Goal: Task Accomplishment & Management: Complete application form

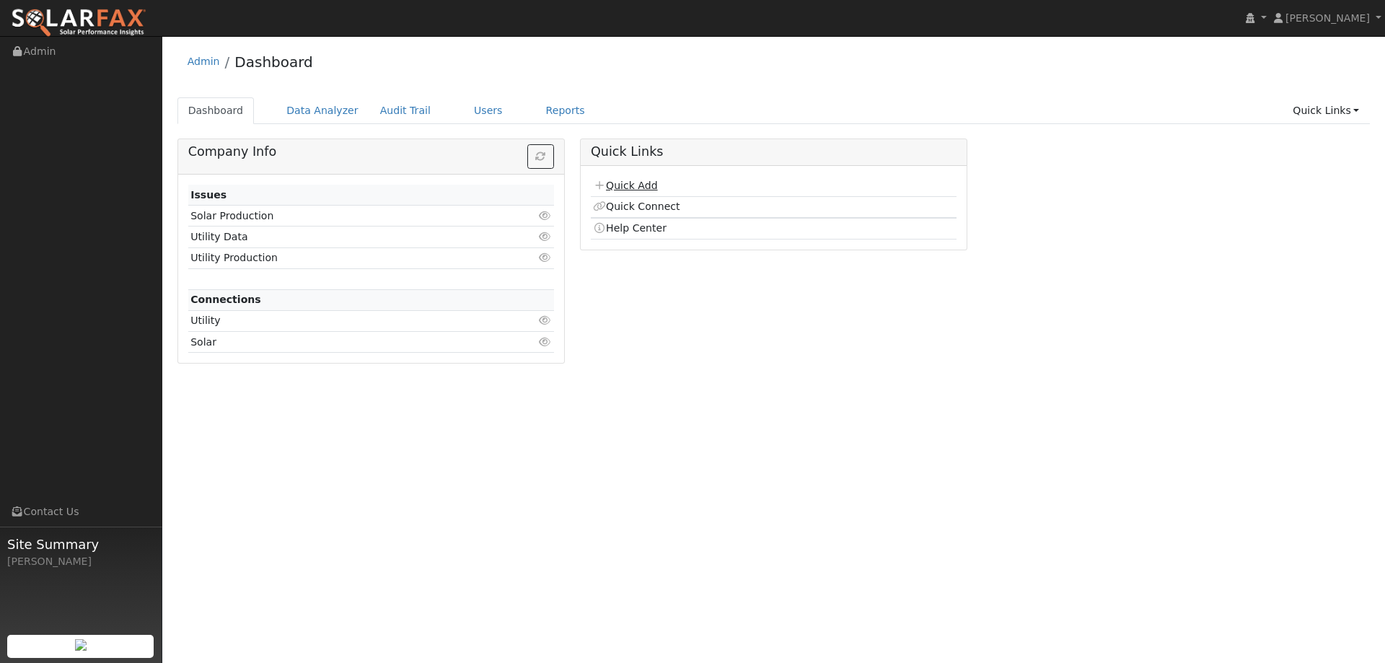
click at [624, 186] on link "Quick Add" at bounding box center [625, 186] width 64 height 12
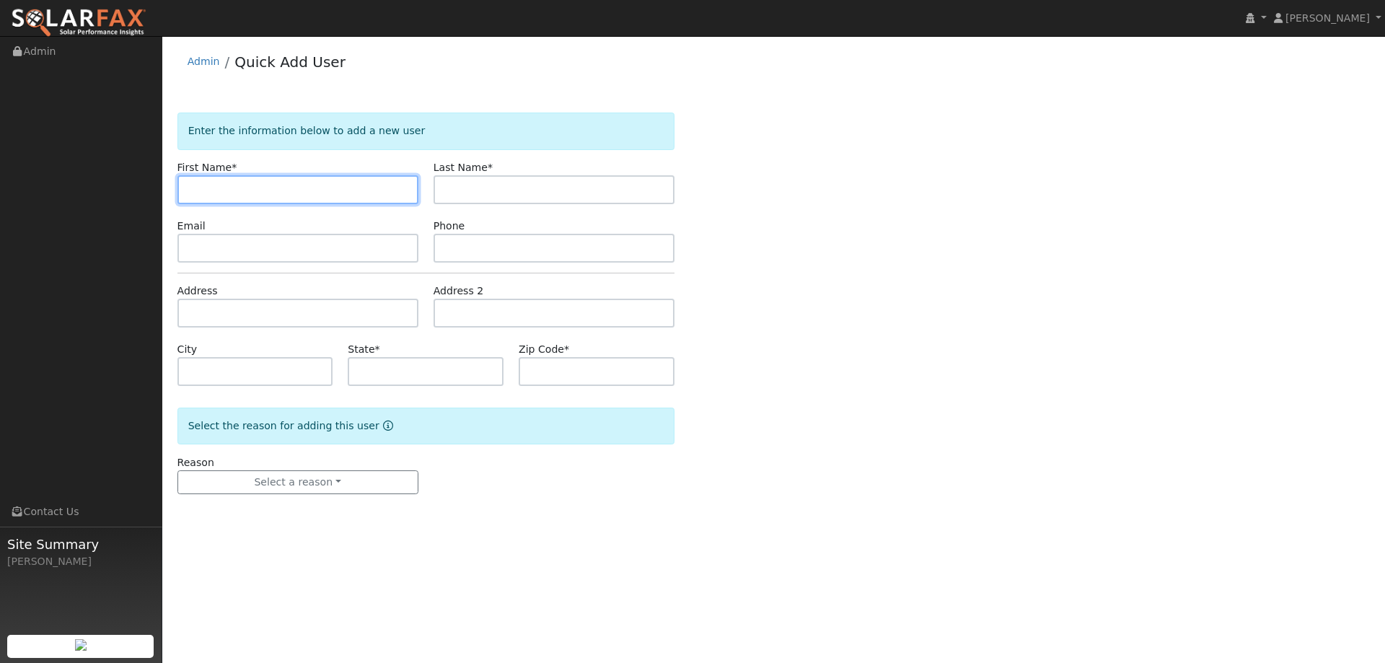
click at [198, 188] on input "text" at bounding box center [297, 189] width 241 height 29
paste input "Debra"
click at [191, 192] on input "Debra" at bounding box center [297, 189] width 241 height 29
type input "Debra"
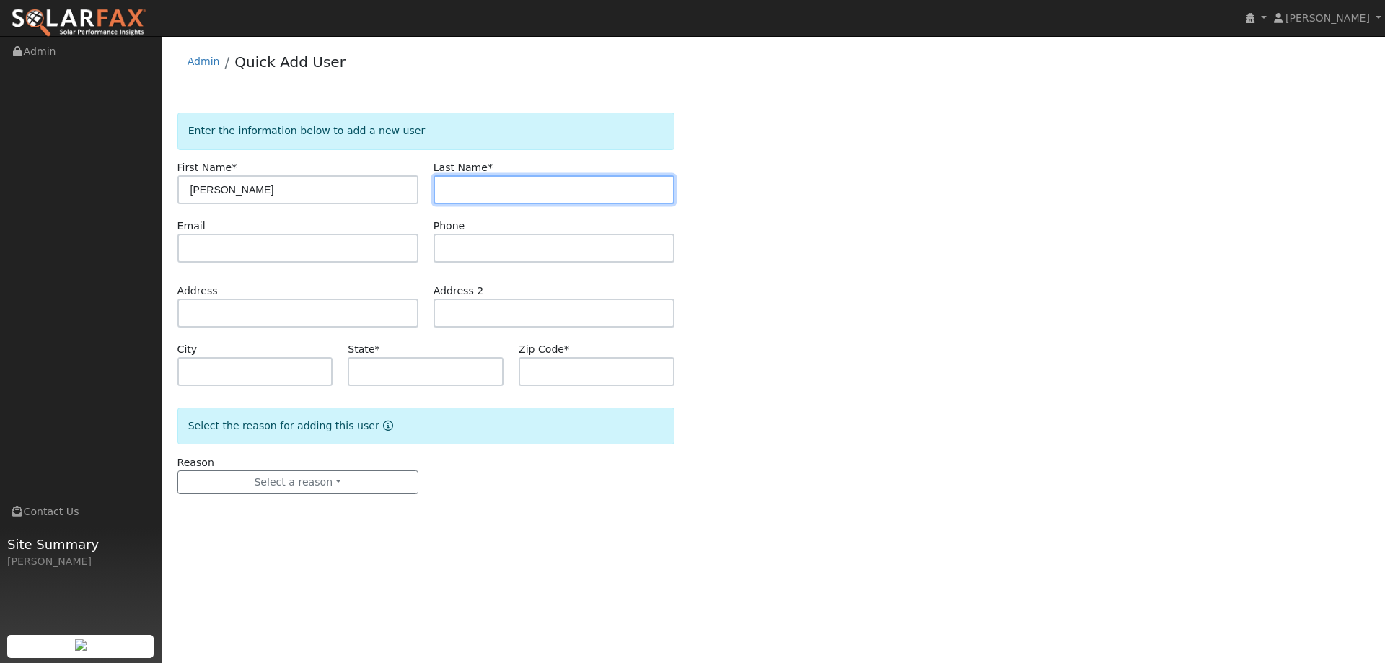
click at [547, 193] on input "text" at bounding box center [554, 189] width 241 height 29
drag, startPoint x: 483, startPoint y: 191, endPoint x: 462, endPoint y: 185, distance: 21.0
click at [478, 190] on input "text" at bounding box center [554, 189] width 241 height 29
paste input "Duering"
click at [447, 194] on input "Duering" at bounding box center [554, 189] width 241 height 29
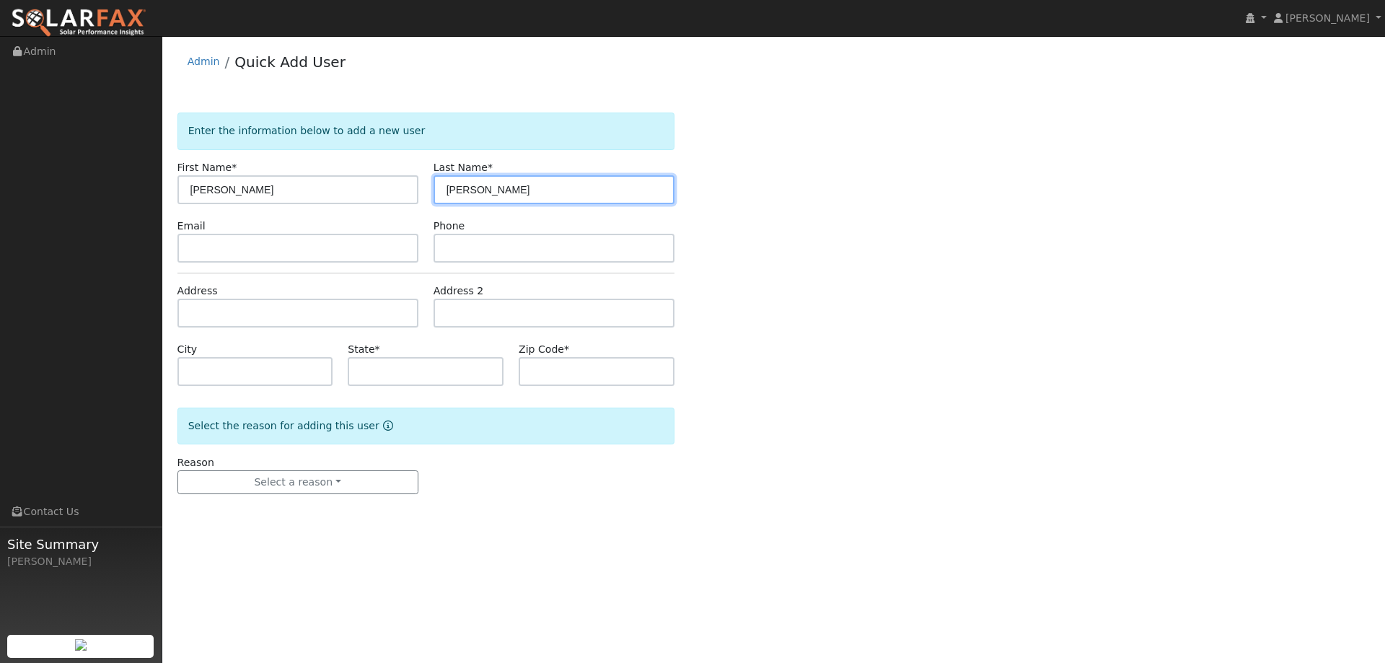
type input "Duering"
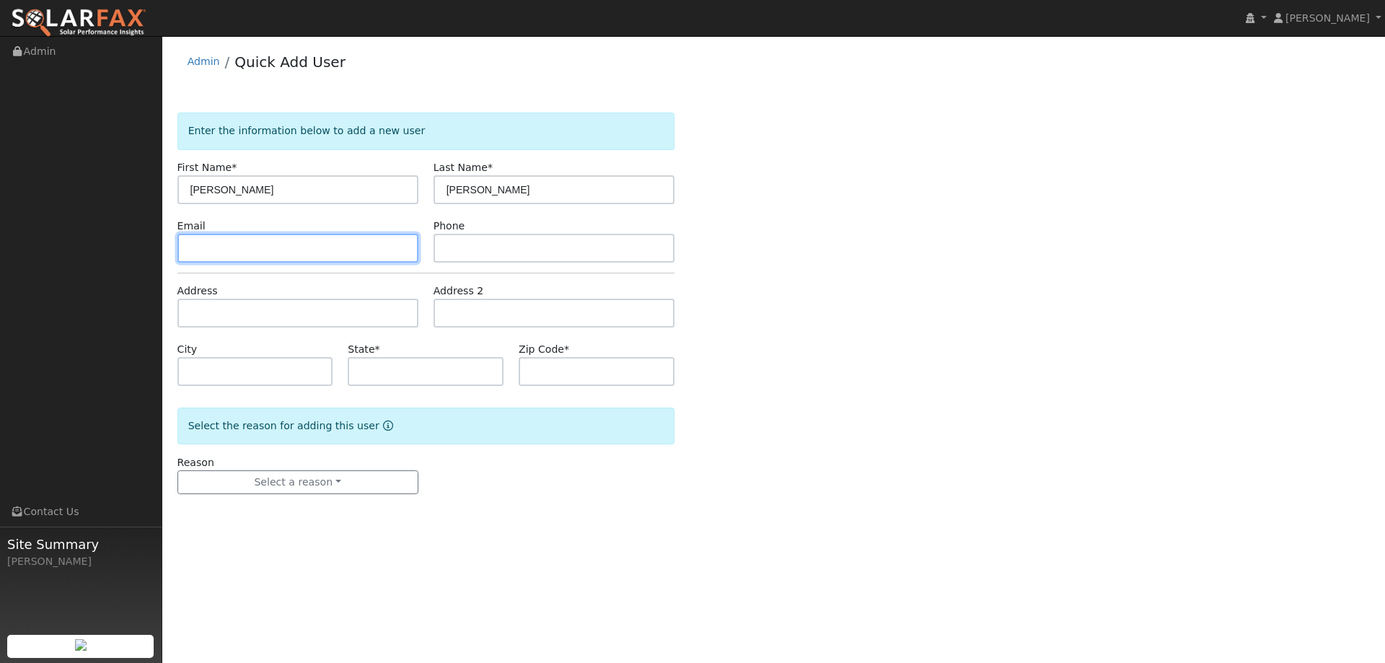
click at [260, 249] on input "text" at bounding box center [297, 248] width 241 height 29
drag, startPoint x: 268, startPoint y: 245, endPoint x: 254, endPoint y: 252, distance: 16.5
click at [265, 246] on input "text" at bounding box center [297, 248] width 241 height 29
paste input "dlduering@aol.com"
click at [191, 250] on input "dlduering@aol.com" at bounding box center [297, 248] width 241 height 29
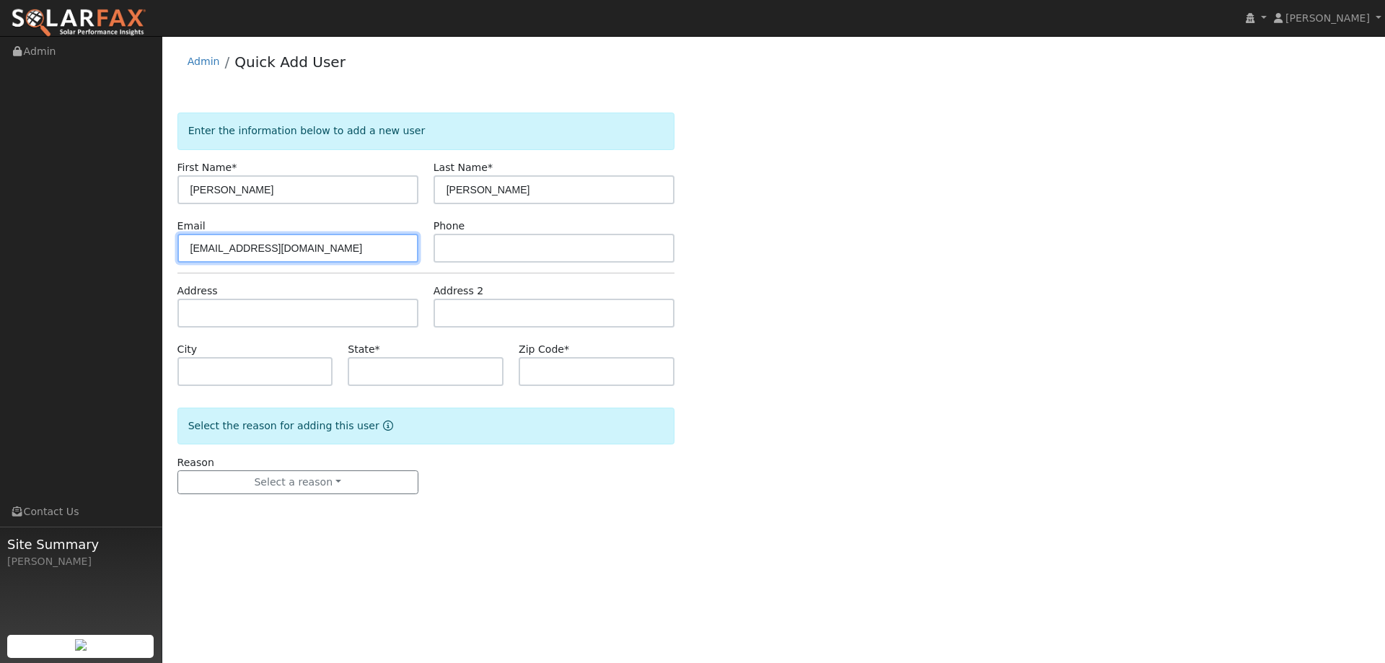
type input "dlduering@aol.com"
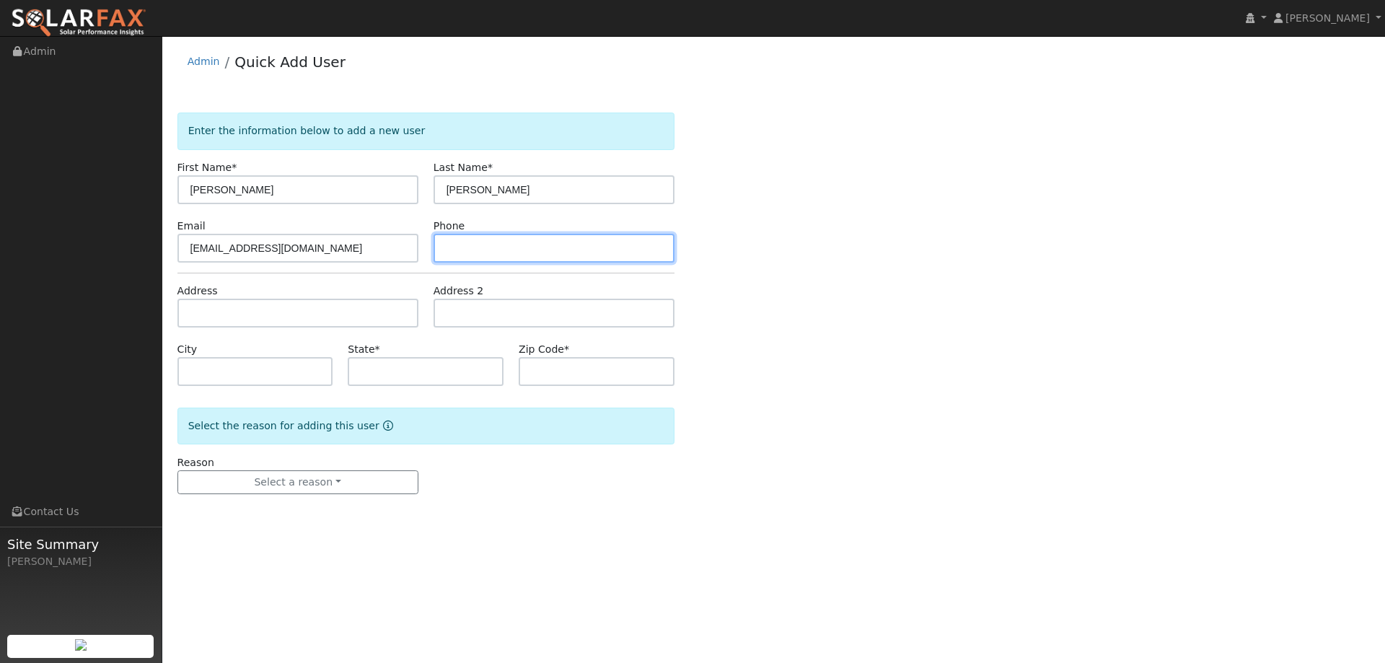
click at [517, 242] on input "text" at bounding box center [554, 248] width 241 height 29
click at [499, 249] on input "text" at bounding box center [554, 248] width 241 height 29
paste input "(415) 225-1215"
click at [451, 250] on input "(415) 225-1215" at bounding box center [554, 248] width 241 height 29
click at [449, 252] on input "(415) 225-1215" at bounding box center [554, 248] width 241 height 29
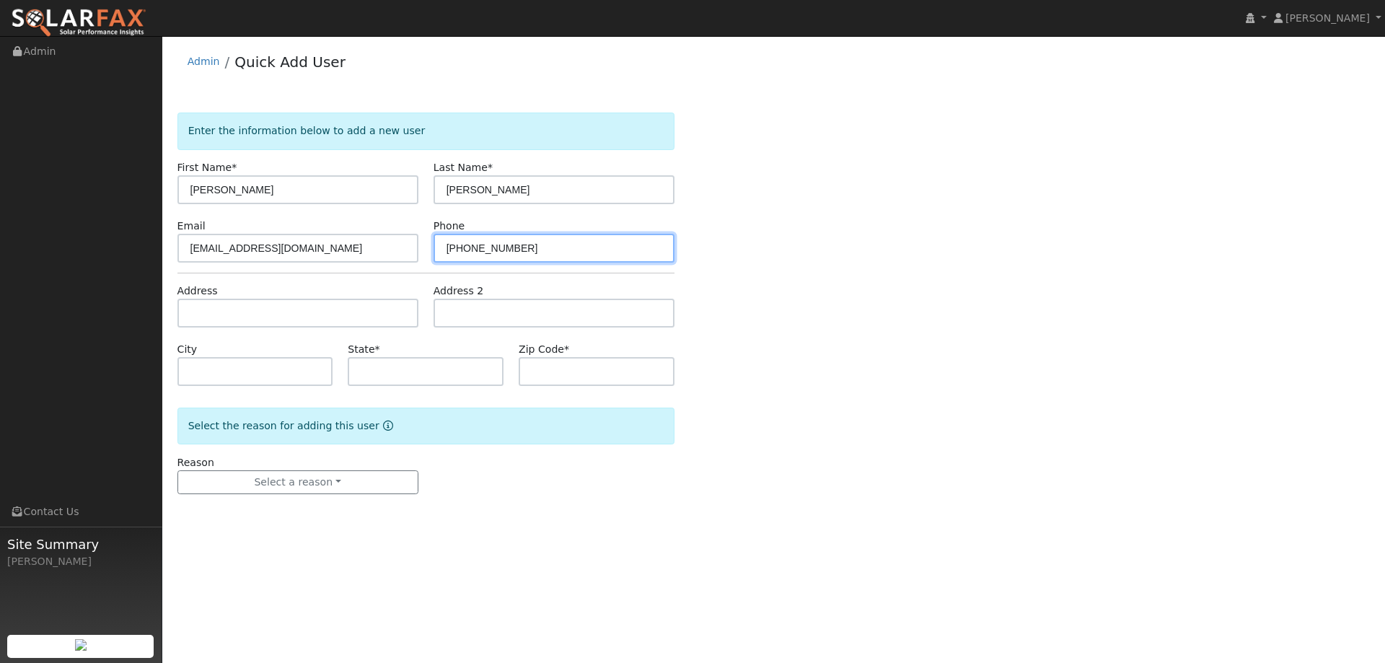
type input "(415) 225-1215"
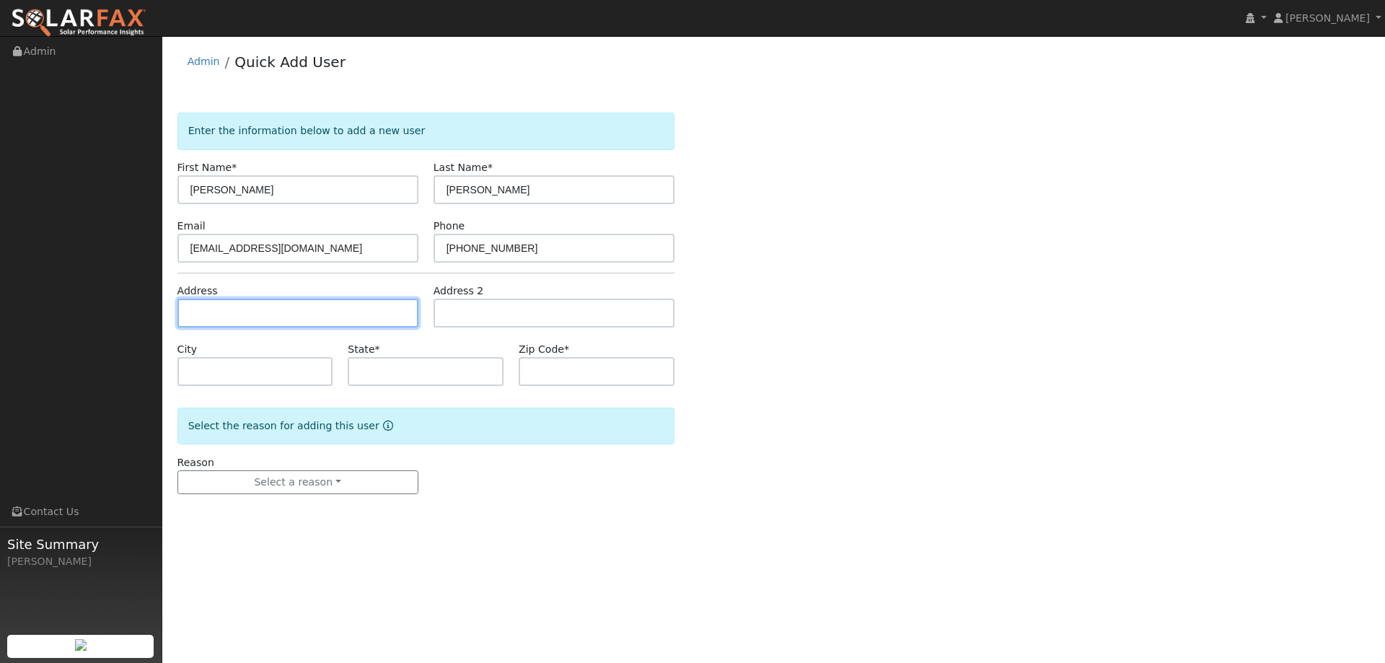
click at [322, 318] on input "text" at bounding box center [297, 313] width 241 height 29
click at [201, 314] on input "text" at bounding box center [297, 313] width 241 height 29
paste input "21 Peacock Ct"
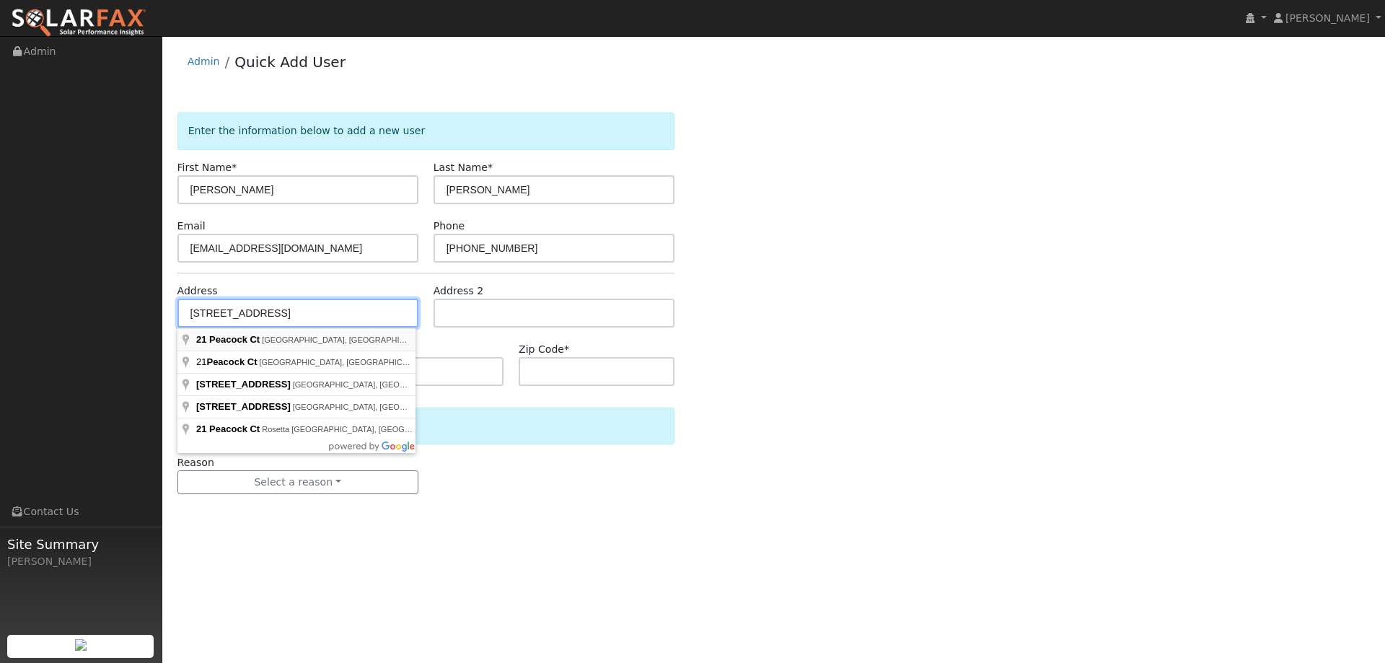
type input "21 Peacock Court"
type input "San Rafael"
type input "CA"
type input "94901"
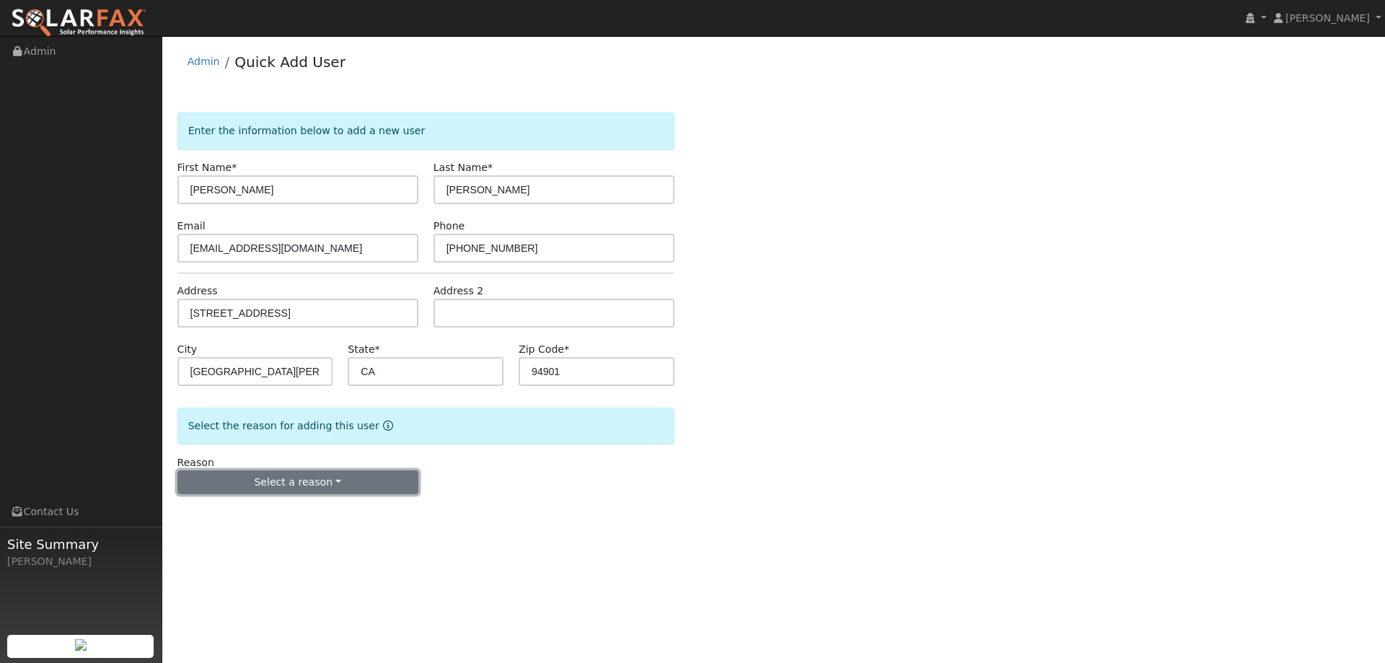
click at [333, 483] on button "Select a reason" at bounding box center [297, 482] width 241 height 25
click at [289, 507] on link "New lead" at bounding box center [257, 512] width 159 height 20
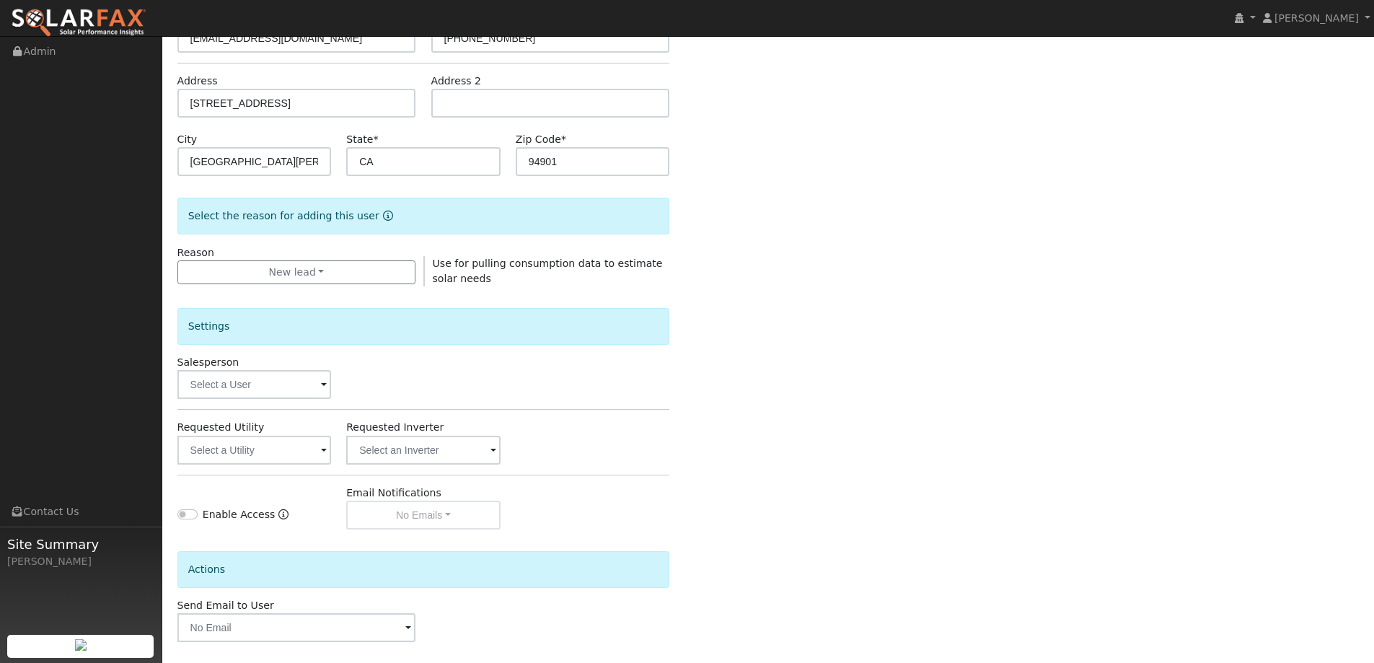
scroll to position [216, 0]
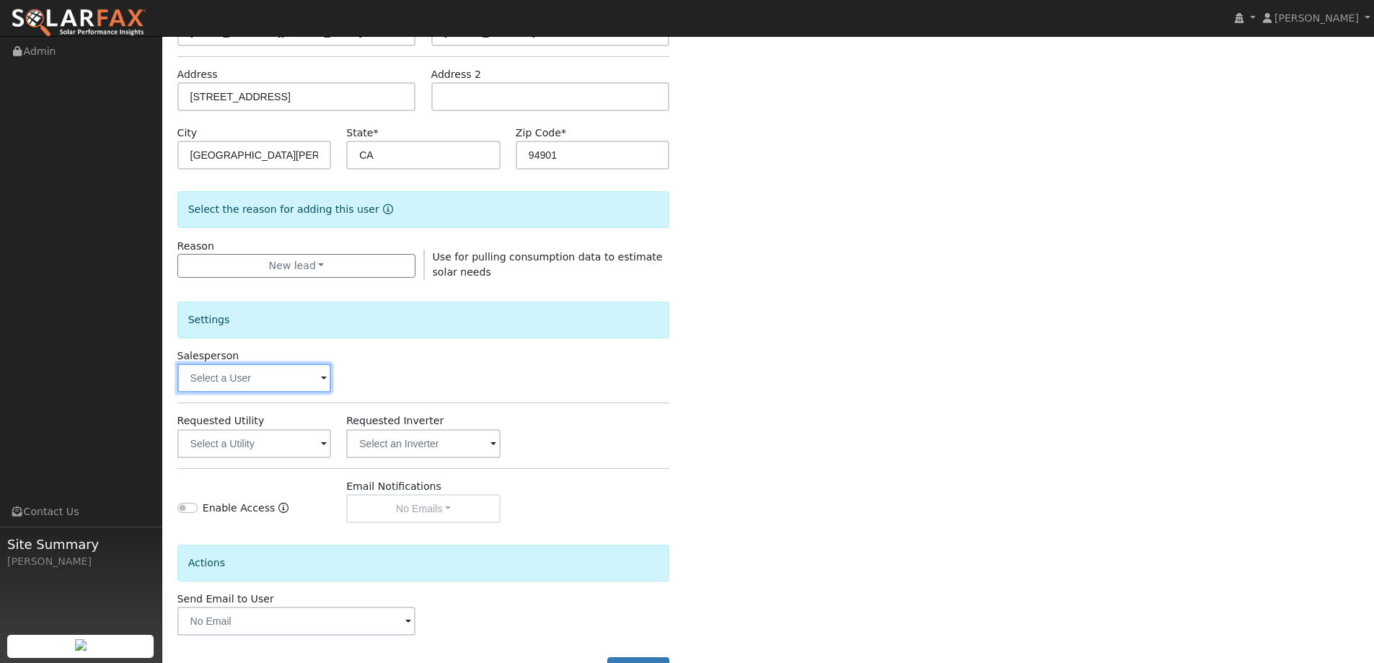
click at [288, 384] on input "text" at bounding box center [254, 378] width 154 height 29
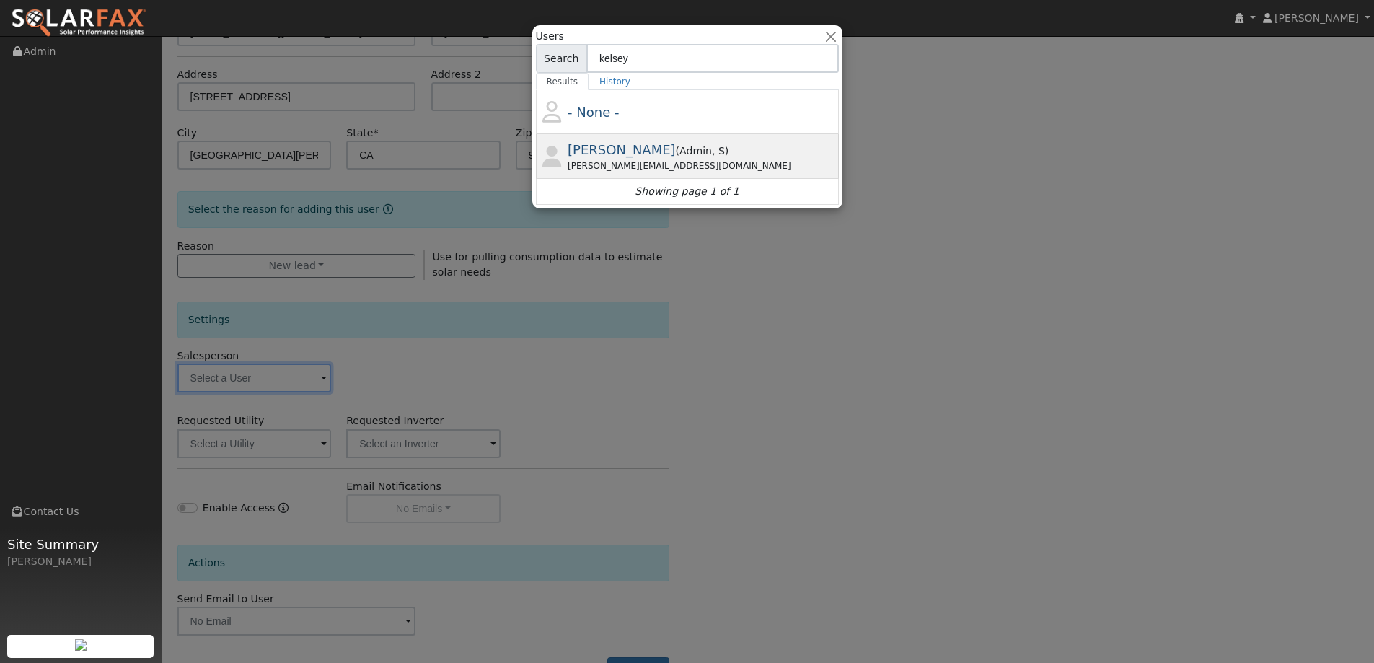
type input "kelsey"
click at [712, 148] on span "Admin" at bounding box center [718, 151] width 13 height 12
type input "Kelsey Commerford"
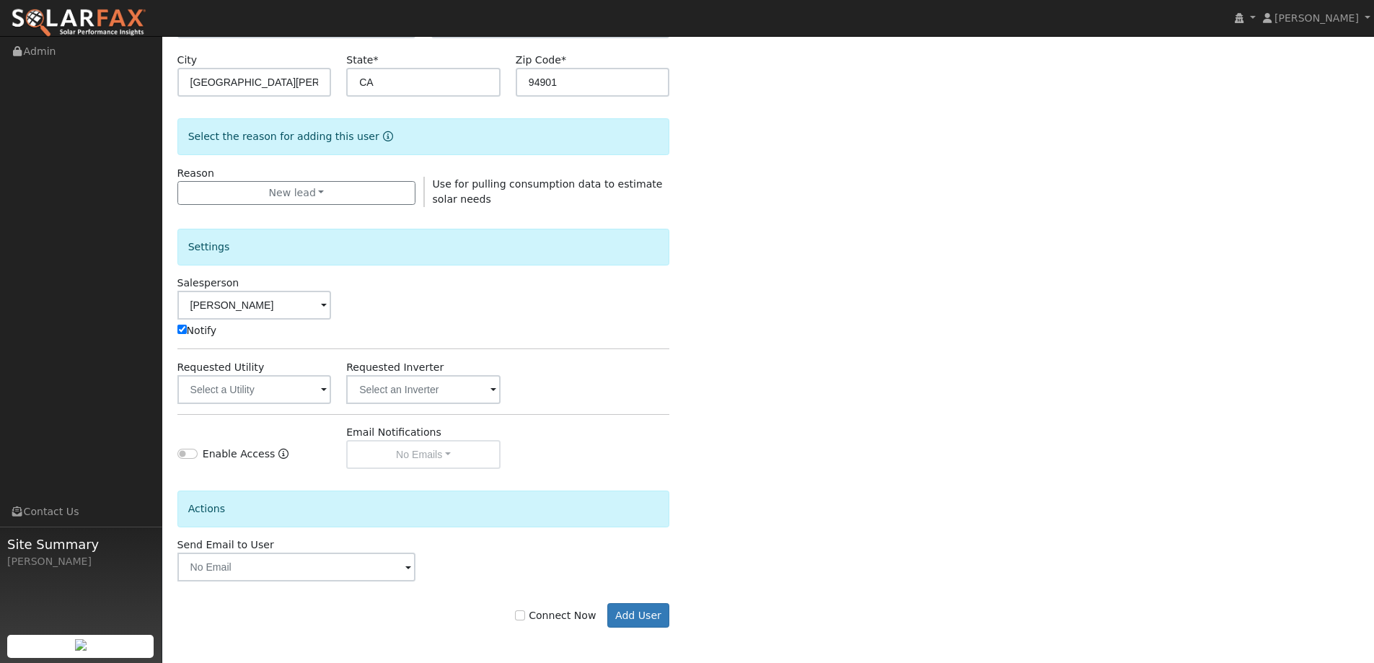
scroll to position [290, 0]
click at [276, 392] on input "text" at bounding box center [254, 388] width 154 height 29
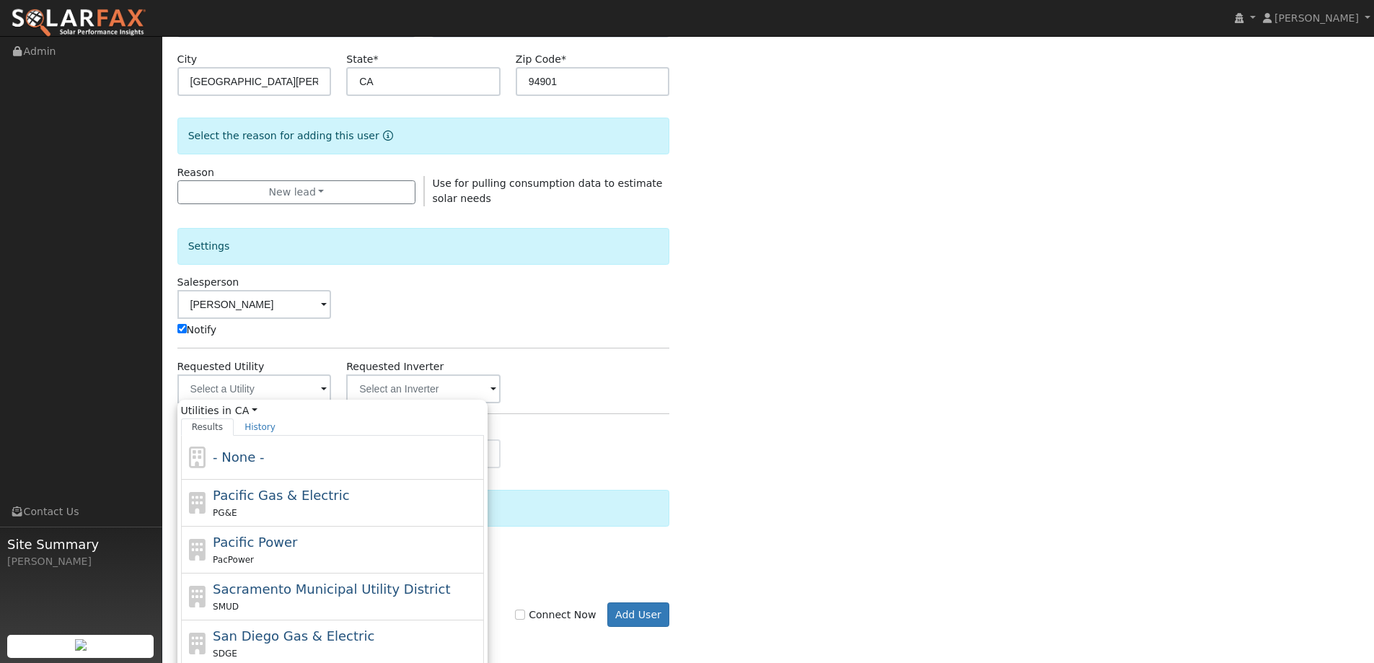
drag, startPoint x: 346, startPoint y: 497, endPoint x: 370, endPoint y: 509, distance: 26.5
click at [347, 497] on div "Pacific Gas & Electric PG&E" at bounding box center [347, 503] width 268 height 35
type input "Pacific Gas & Electric"
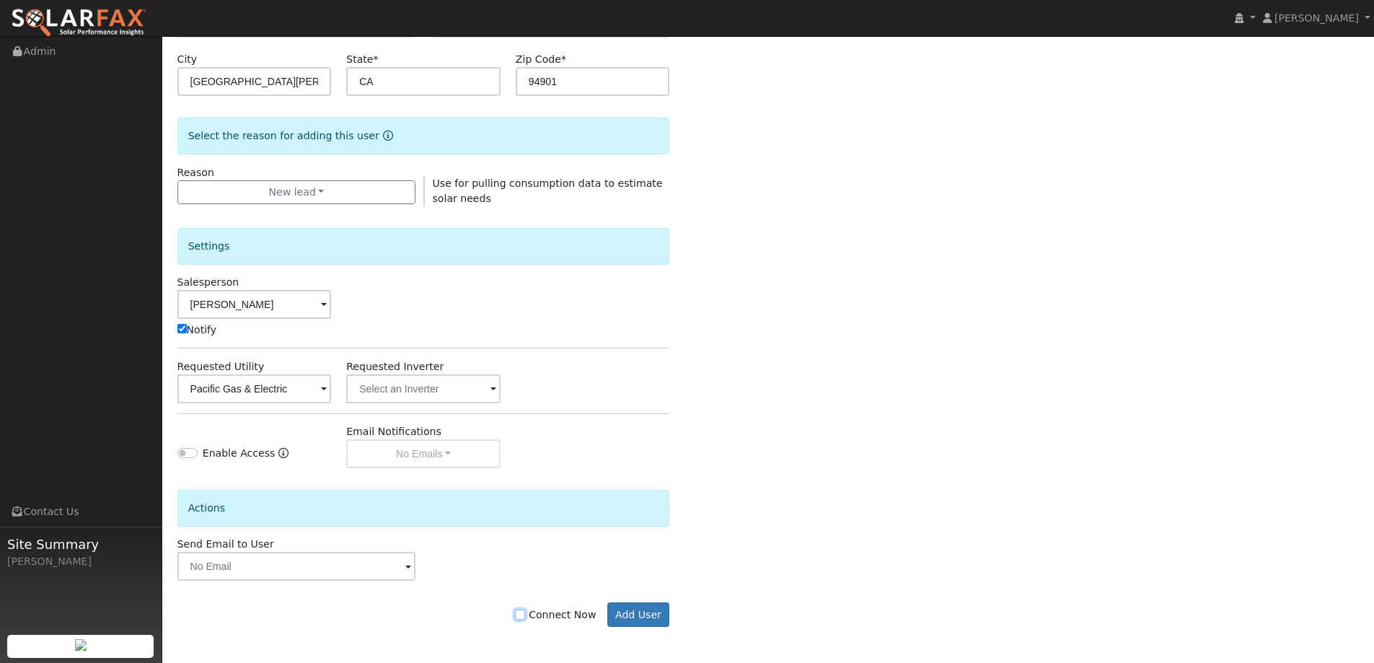
click at [525, 615] on input "Connect Now" at bounding box center [520, 615] width 10 height 10
checkbox input "true"
click at [641, 620] on button "Add User" at bounding box center [638, 614] width 63 height 25
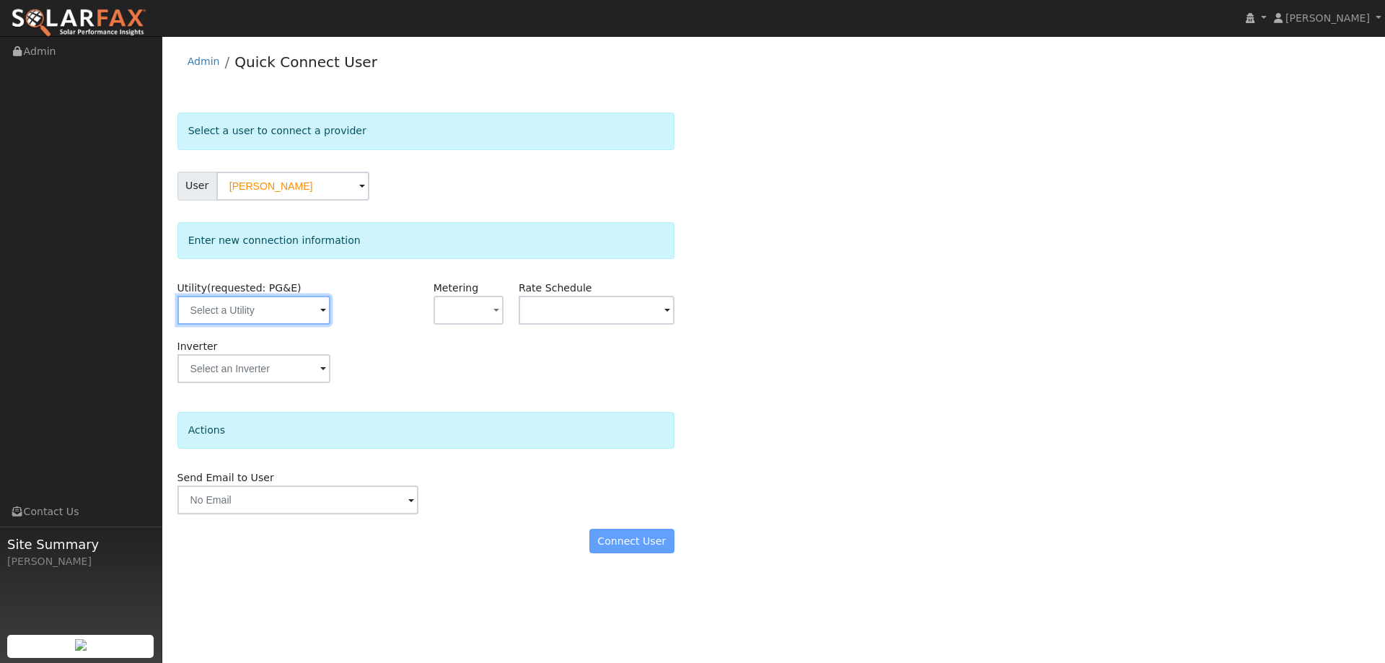
click at [284, 318] on input "text" at bounding box center [253, 310] width 153 height 29
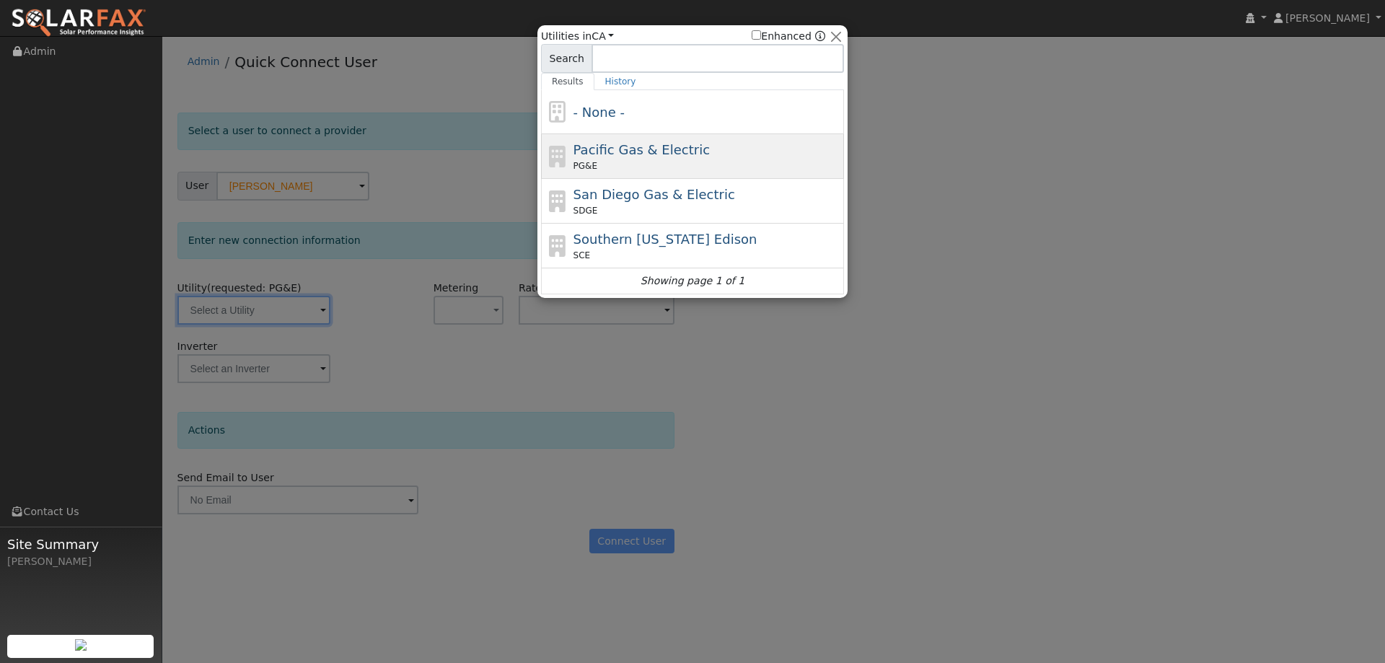
click at [648, 161] on div "PG&E" at bounding box center [708, 165] width 268 height 13
type input "PG&E"
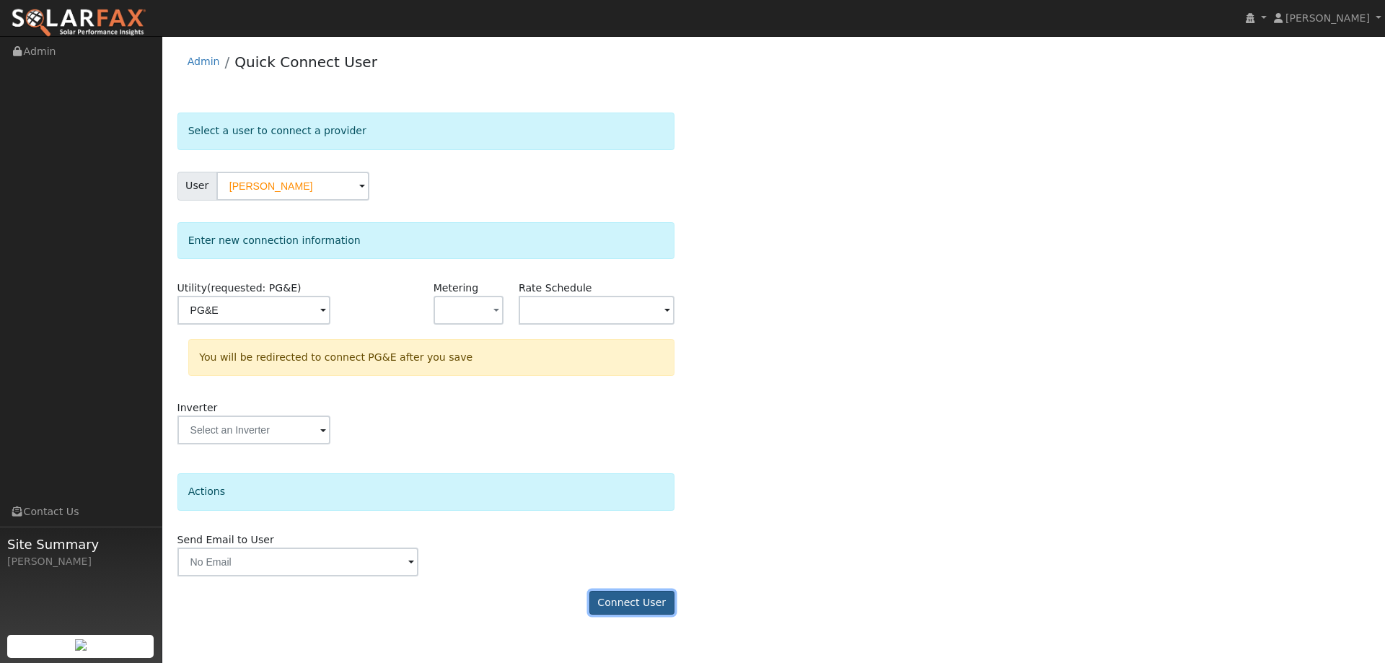
click at [638, 601] on button "Connect User" at bounding box center [631, 603] width 85 height 25
